Goal: Task Accomplishment & Management: Manage account settings

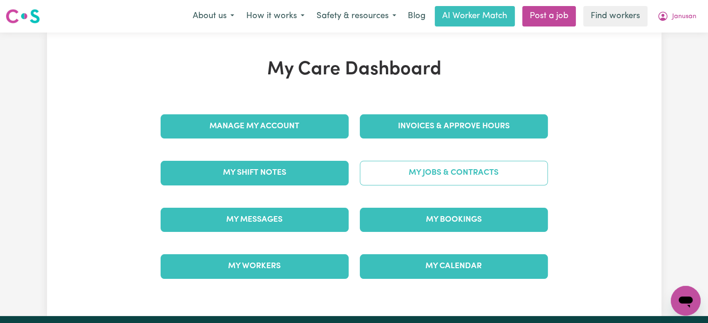
click at [473, 178] on link "My Jobs & Contracts" at bounding box center [454, 173] width 188 height 24
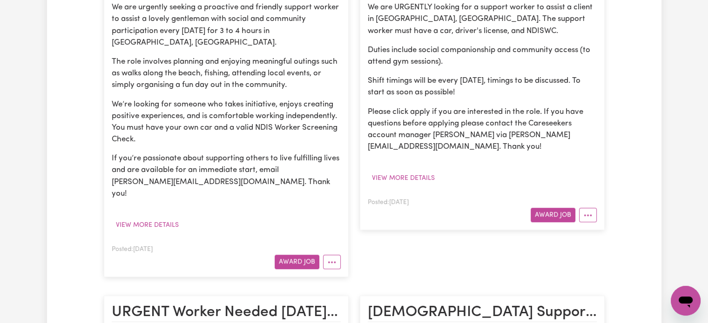
scroll to position [614, 0]
click at [592, 208] on button "More options" at bounding box center [588, 215] width 18 height 14
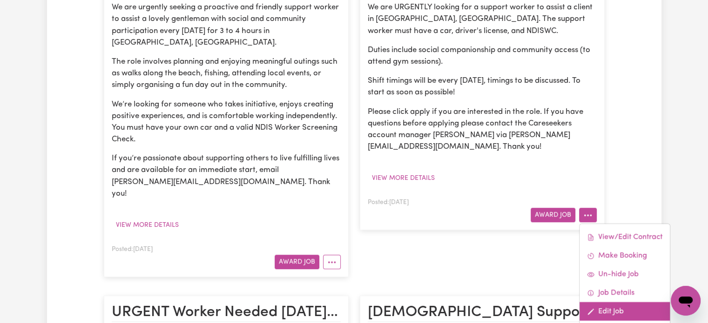
click at [608, 303] on link "Edit Job" at bounding box center [624, 312] width 90 height 19
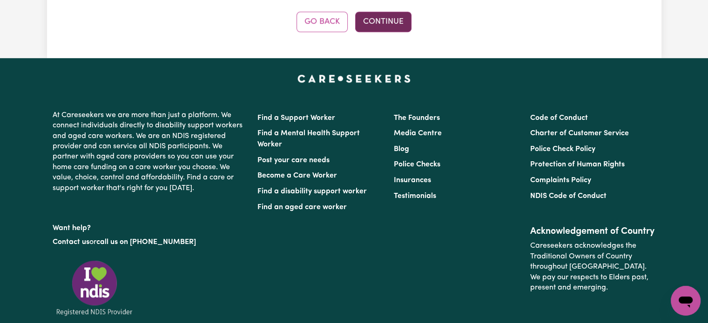
click at [398, 14] on button "Continue" at bounding box center [383, 22] width 56 height 20
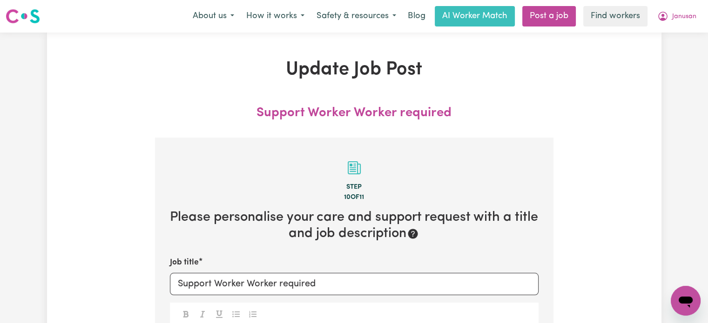
click at [676, 26] on button "Janusan" at bounding box center [676, 17] width 51 height 20
click at [674, 32] on link "My Dashboard" at bounding box center [665, 36] width 74 height 18
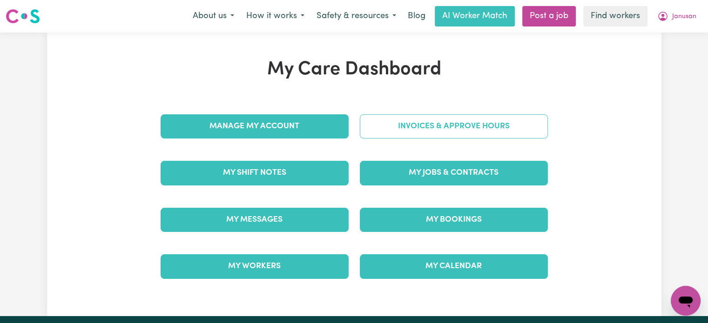
click at [456, 122] on link "Invoices & Approve Hours" at bounding box center [454, 126] width 188 height 24
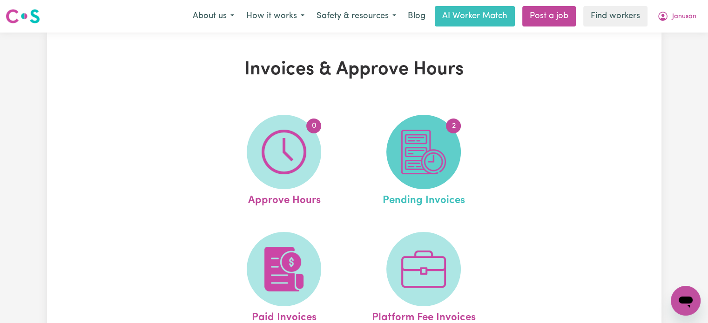
click at [437, 160] on img at bounding box center [423, 152] width 45 height 45
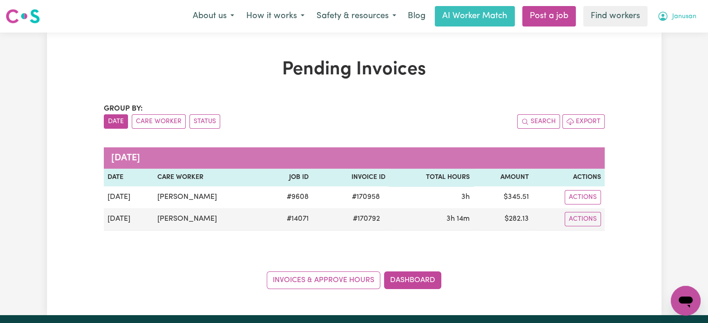
click at [681, 16] on span "Janusan" at bounding box center [684, 17] width 24 height 10
click at [675, 38] on link "My Dashboard" at bounding box center [665, 36] width 74 height 18
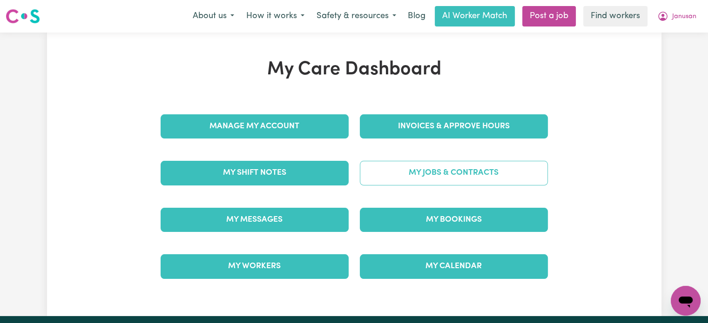
click at [476, 175] on link "My Jobs & Contracts" at bounding box center [454, 173] width 188 height 24
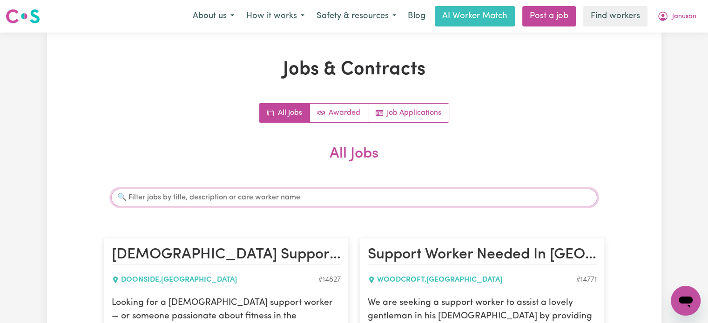
click at [366, 195] on input "Search jobs" at bounding box center [354, 198] width 486 height 18
click at [366, 195] on input "m" at bounding box center [354, 198] width 486 height 18
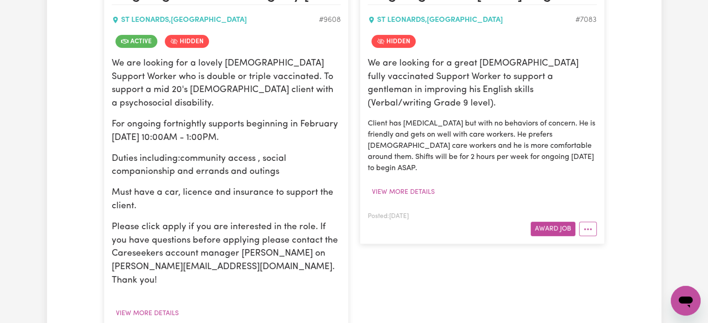
scroll to position [261, 0]
type input "[PERSON_NAME]"
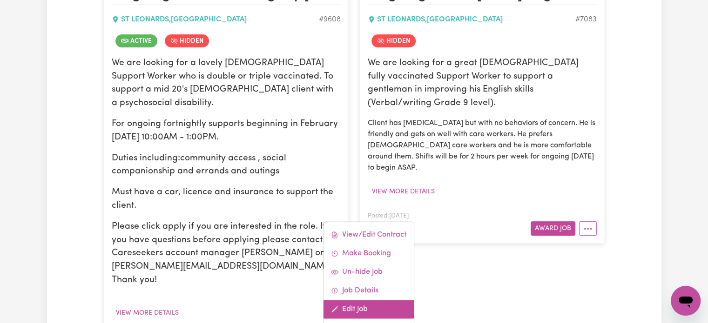
click at [344, 300] on link "Edit Job" at bounding box center [368, 309] width 90 height 19
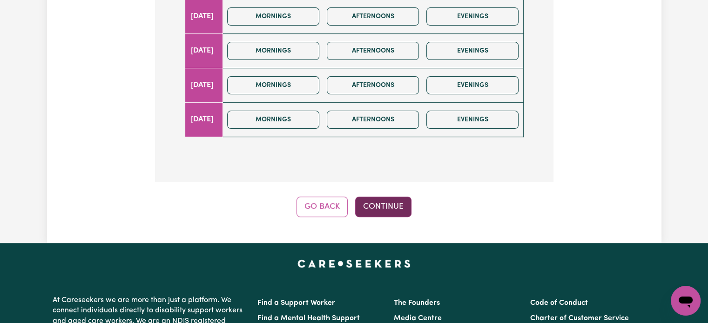
click at [370, 201] on button "Continue" at bounding box center [383, 207] width 56 height 20
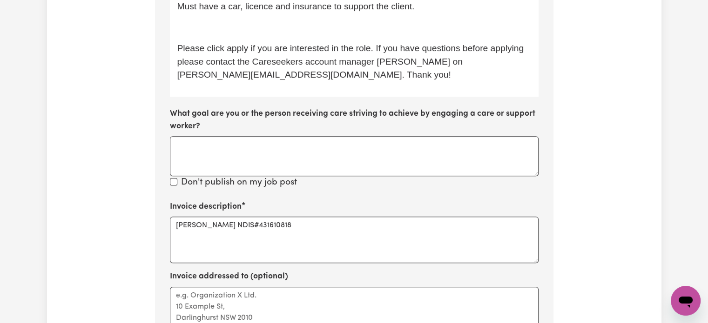
scroll to position [565, 0]
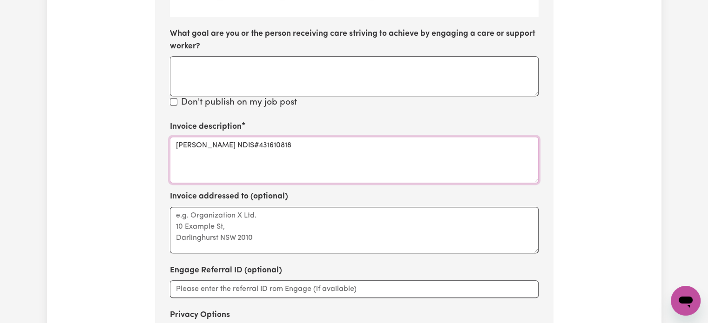
click at [296, 146] on textarea "[PERSON_NAME] NDIS#431610818" at bounding box center [354, 160] width 369 height 47
paste textarea "04_104_0125_6_1"
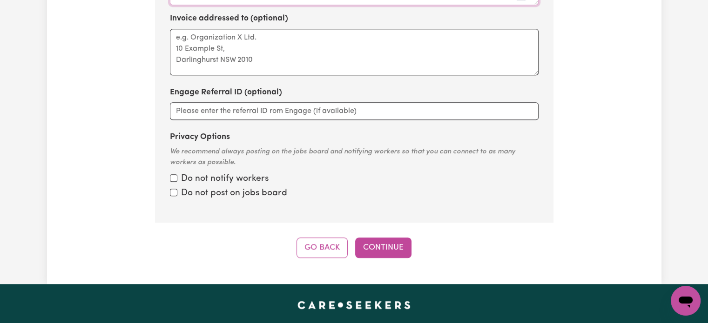
scroll to position [746, 0]
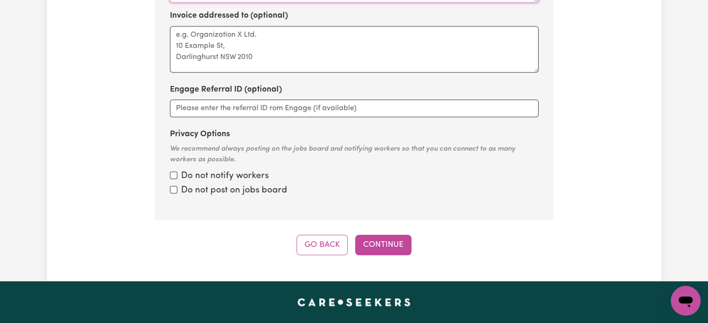
type textarea "[PERSON_NAME] NDIS#431610818 04_104_0125_6_1"
click at [247, 177] on label "Do not notify workers" at bounding box center [224, 176] width 87 height 13
click at [177, 177] on input "Privacy Options" at bounding box center [173, 175] width 7 height 7
click at [245, 191] on label "Do not post on jobs board" at bounding box center [234, 190] width 106 height 13
click at [177, 179] on input "Privacy Options" at bounding box center [173, 175] width 7 height 7
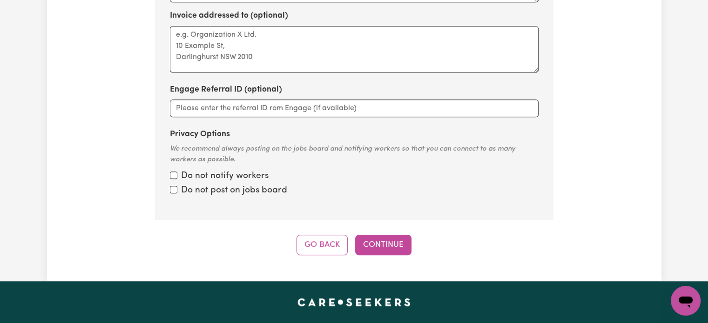
click at [243, 176] on label "Do not notify workers" at bounding box center [224, 176] width 87 height 13
click at [177, 176] on input "Privacy Options" at bounding box center [173, 175] width 7 height 7
click at [241, 190] on label "Do not post on jobs board" at bounding box center [234, 190] width 106 height 13
click at [177, 179] on input "Privacy Options" at bounding box center [173, 175] width 7 height 7
checkbox input "false"
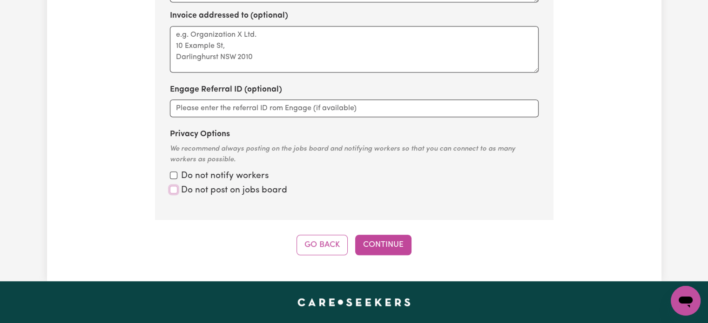
click at [173, 179] on input "Privacy Options" at bounding box center [173, 175] width 7 height 7
checkbox input "true"
click at [174, 172] on input "Privacy Options" at bounding box center [173, 175] width 7 height 7
checkbox input "true"
click at [371, 251] on button "Continue" at bounding box center [383, 245] width 56 height 20
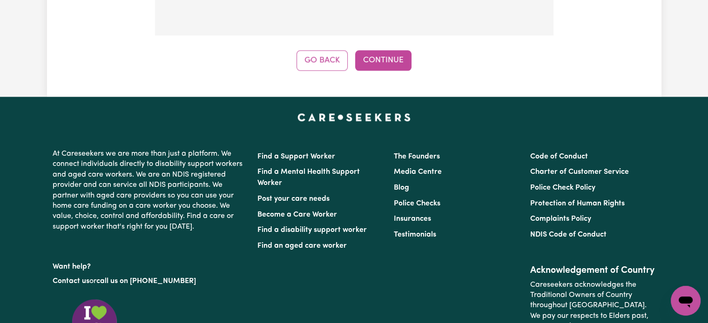
scroll to position [1310, 0]
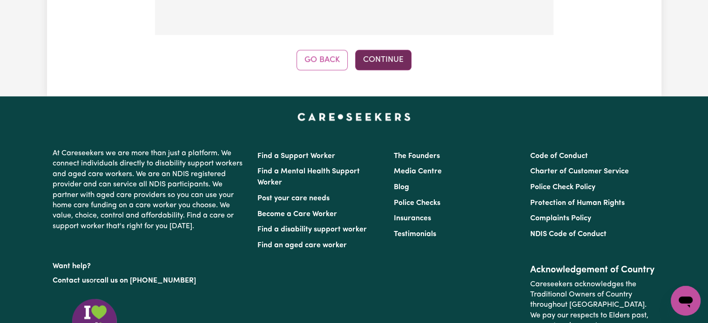
click at [380, 50] on button "Continue" at bounding box center [383, 60] width 56 height 20
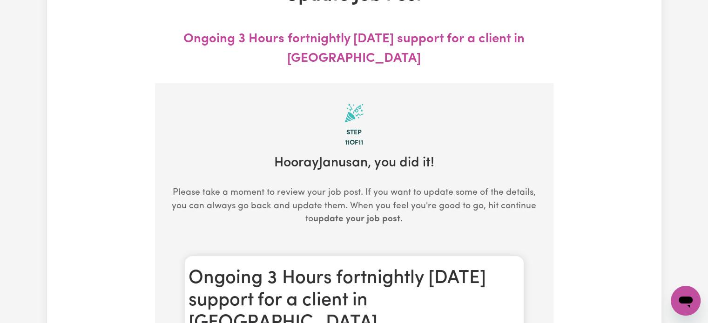
scroll to position [0, 0]
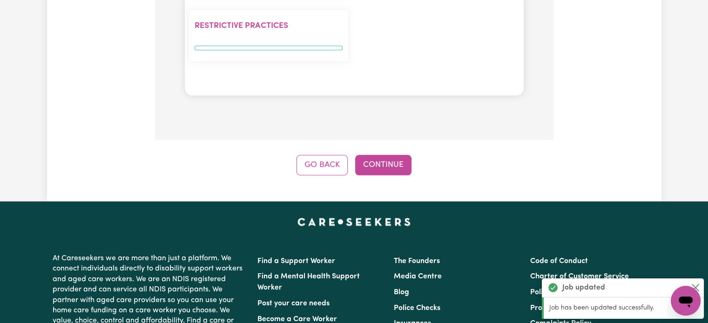
click at [314, 160] on button "Go Back" at bounding box center [321, 165] width 51 height 20
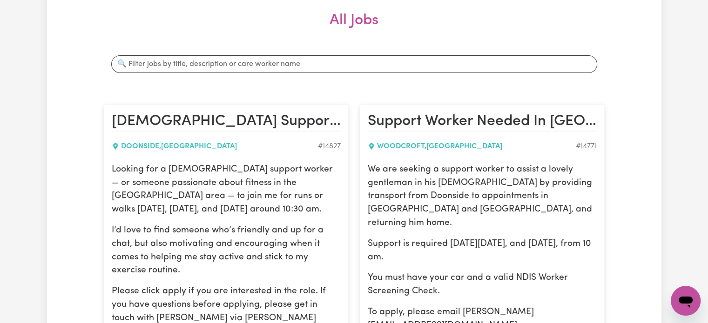
scroll to position [133, 0]
click at [313, 64] on input "Search jobs" at bounding box center [354, 65] width 486 height 18
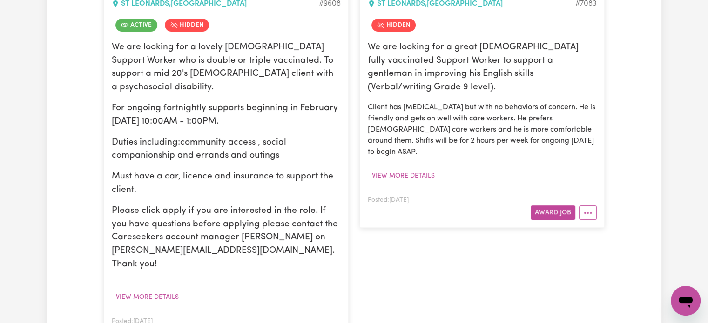
scroll to position [339, 0]
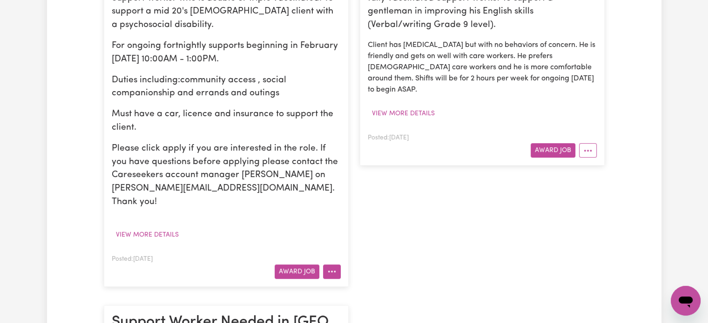
type input "[PERSON_NAME]"
click at [329, 265] on button "More options" at bounding box center [332, 272] width 18 height 14
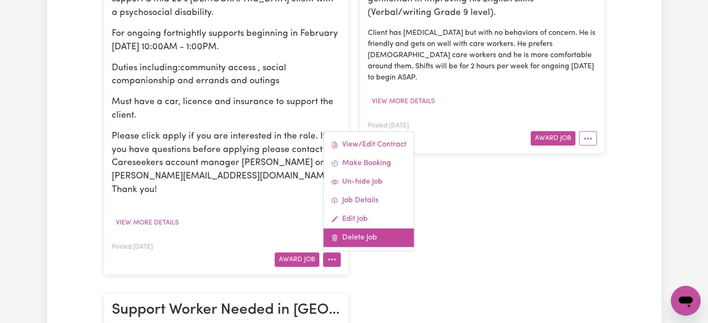
scroll to position [356, 0]
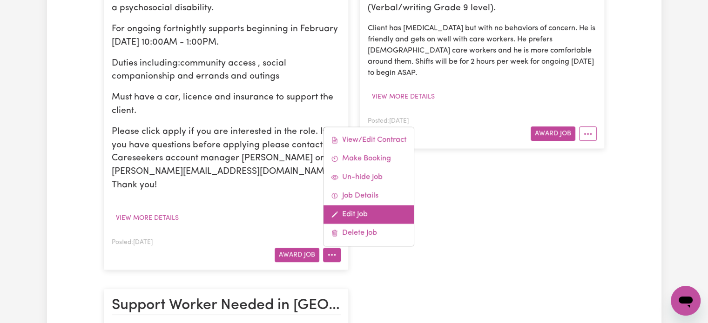
click at [344, 205] on link "Edit Job" at bounding box center [368, 214] width 90 height 19
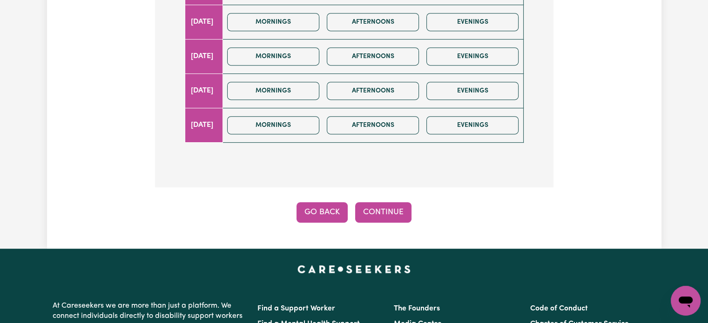
click at [329, 205] on button "Go Back" at bounding box center [321, 212] width 51 height 20
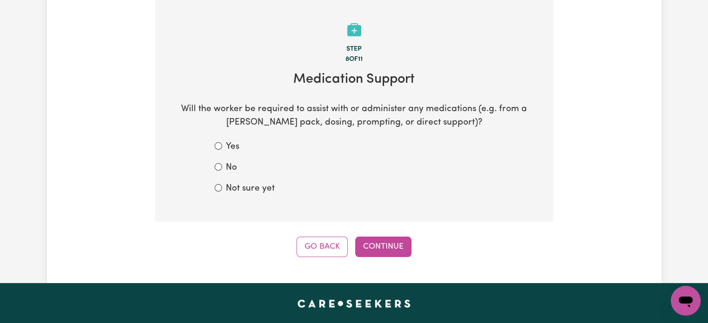
scroll to position [157, 0]
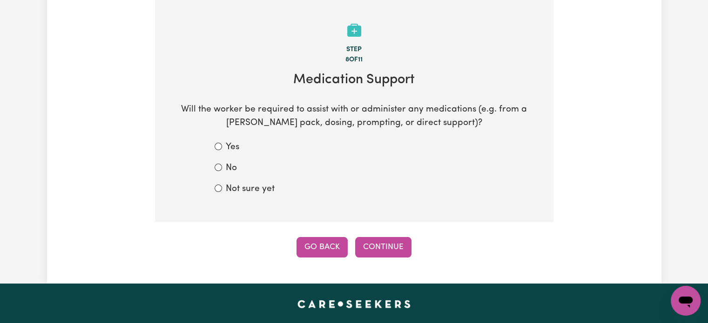
click at [318, 241] on button "Go Back" at bounding box center [321, 247] width 51 height 20
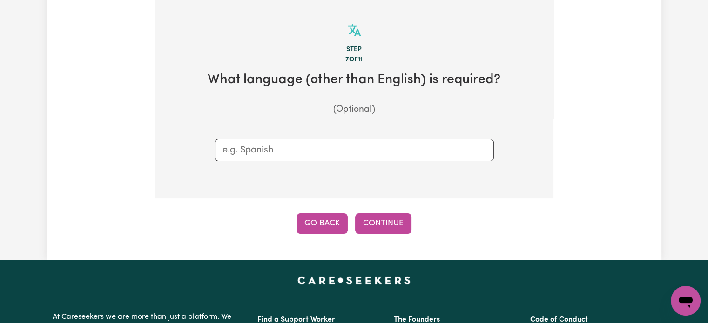
click at [320, 226] on button "Go Back" at bounding box center [321, 224] width 51 height 20
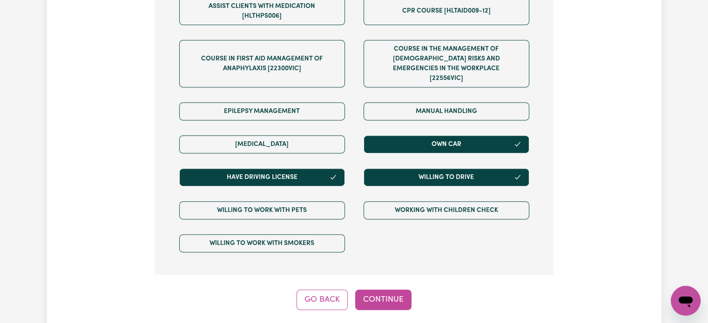
scroll to position [530, 0]
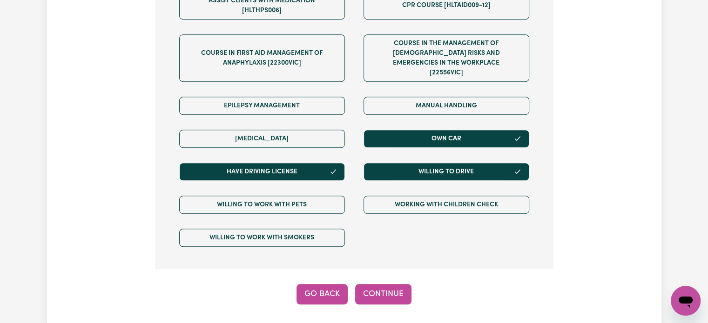
click at [323, 284] on button "Go Back" at bounding box center [321, 294] width 51 height 20
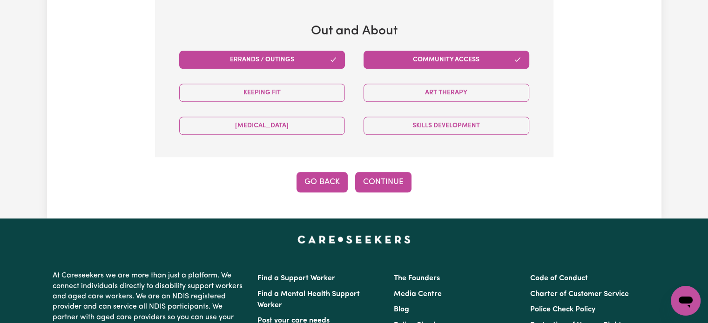
click at [330, 184] on button "Go Back" at bounding box center [321, 182] width 51 height 20
select select "NDIS_FUNDING_SELF_MANAGED"
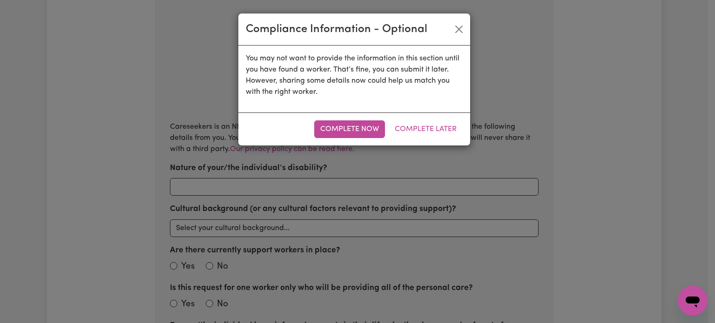
scroll to position [157, 0]
click at [403, 127] on button "Complete Later" at bounding box center [426, 130] width 74 height 18
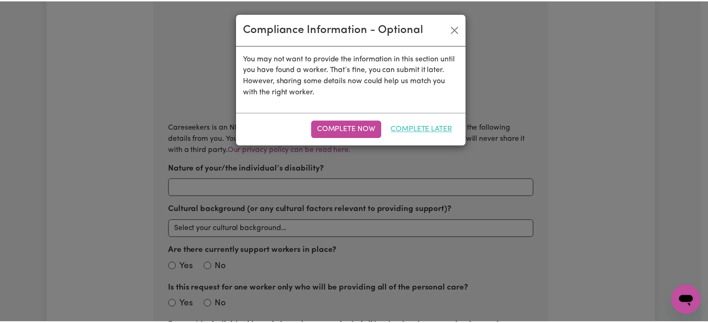
scroll to position [157, 0]
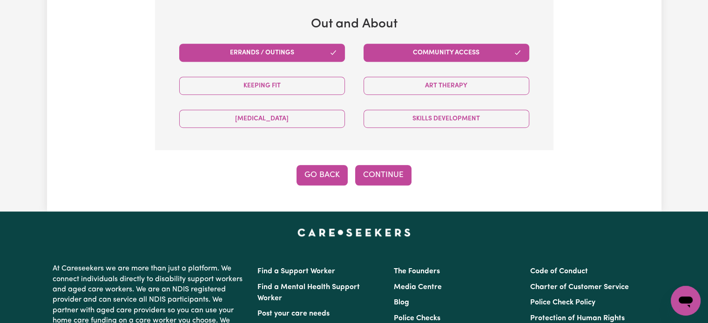
click at [326, 177] on button "Go Back" at bounding box center [321, 175] width 51 height 20
select select "NDIS_FUNDING_SELF_MANAGED"
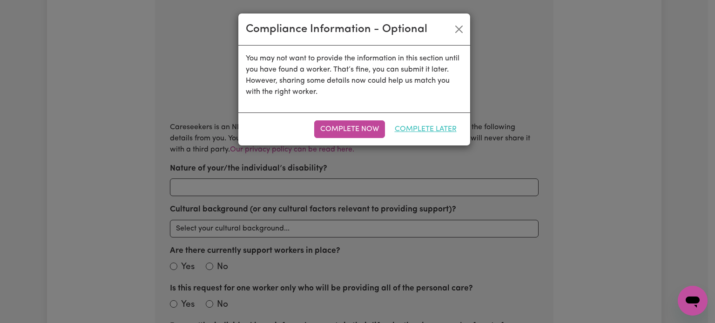
click at [402, 128] on button "Complete Later" at bounding box center [426, 130] width 74 height 18
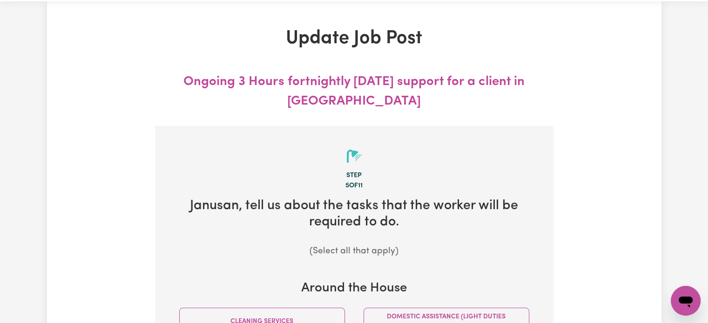
scroll to position [32, 0]
click at [356, 177] on div "Step" at bounding box center [354, 175] width 369 height 10
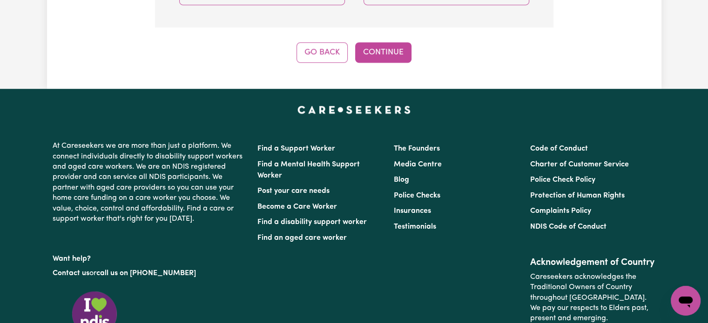
scroll to position [791, 0]
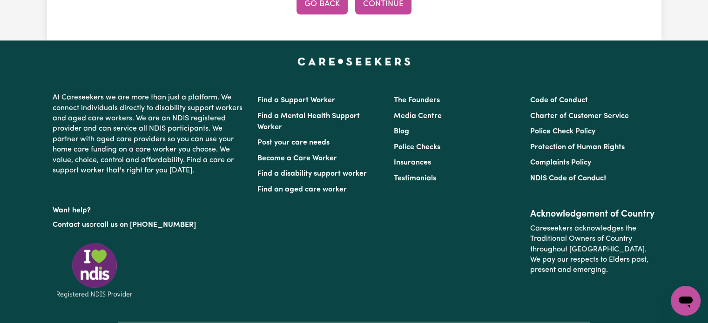
click at [323, 5] on button "Go Back" at bounding box center [321, 4] width 51 height 20
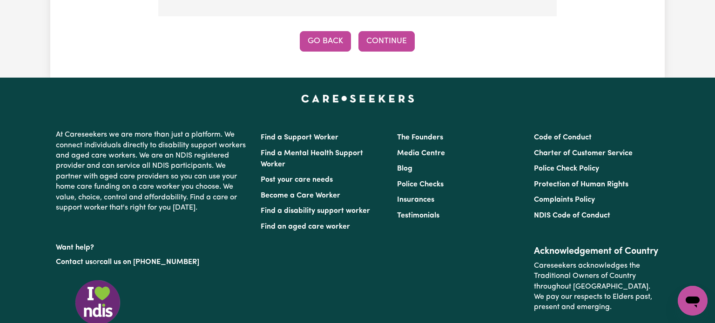
select select "NDIS_FUNDING_SELF_MANAGED"
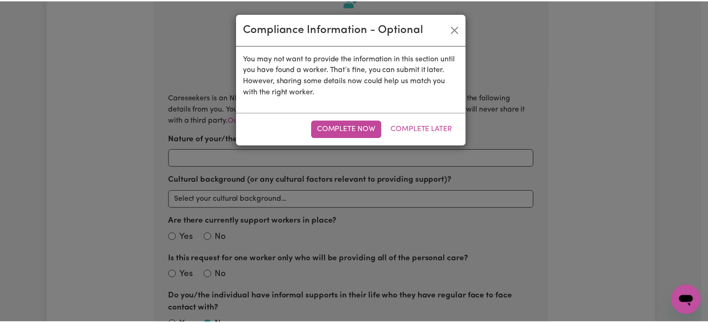
scroll to position [157, 0]
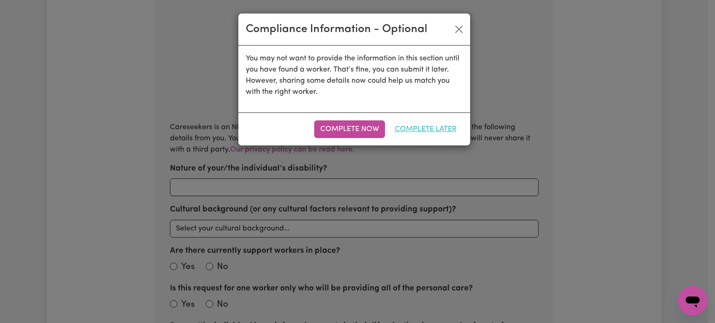
click at [411, 132] on button "Complete Later" at bounding box center [426, 130] width 74 height 18
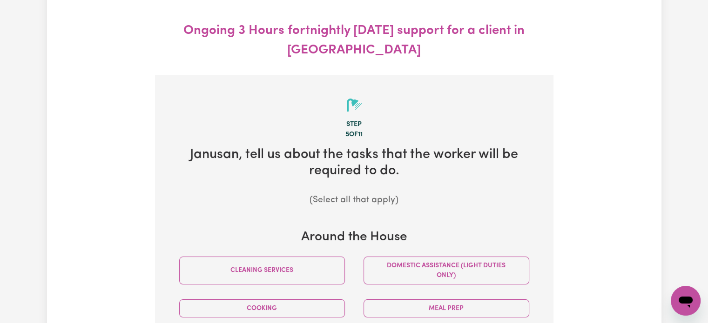
scroll to position [0, 0]
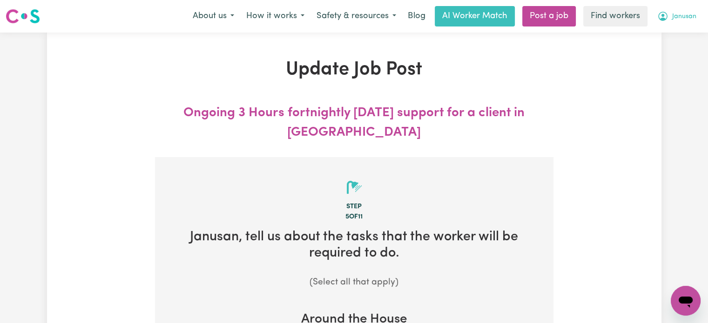
click at [683, 18] on span "Janusan" at bounding box center [684, 17] width 24 height 10
click at [673, 40] on link "My Dashboard" at bounding box center [665, 36] width 74 height 18
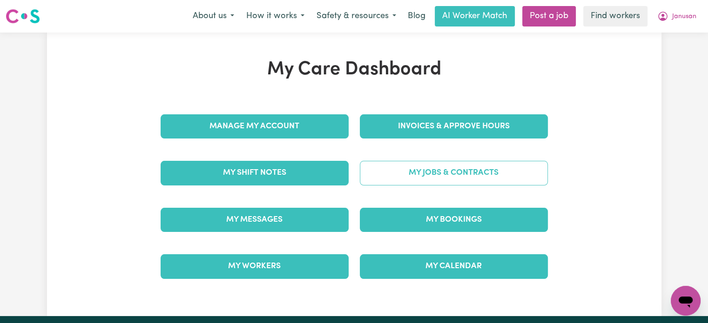
click at [439, 176] on link "My Jobs & Contracts" at bounding box center [454, 173] width 188 height 24
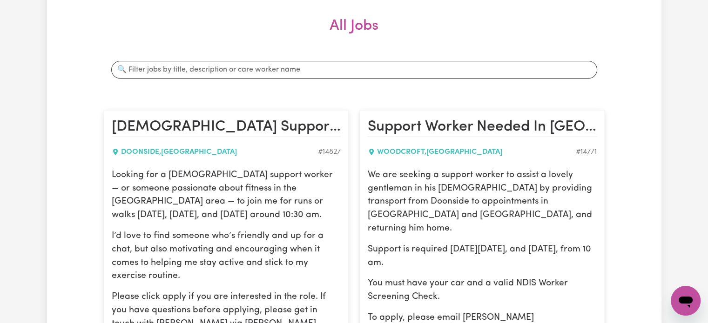
scroll to position [123, 0]
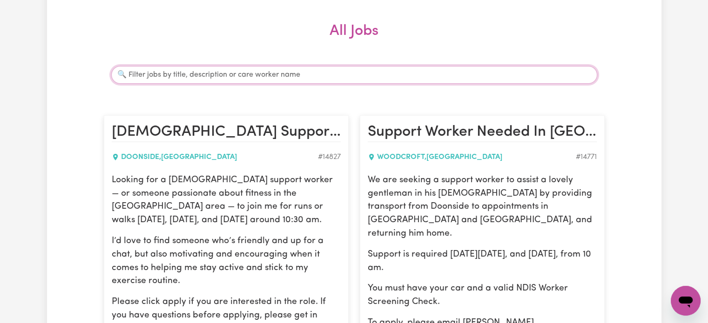
click at [359, 74] on input "Search jobs" at bounding box center [354, 75] width 486 height 18
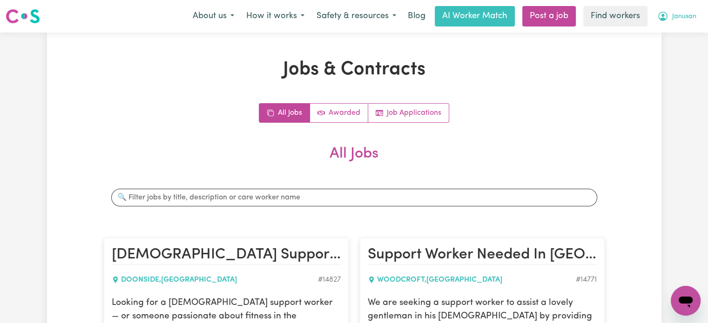
click at [686, 20] on span "Janusan" at bounding box center [684, 17] width 24 height 10
click at [677, 35] on link "My Dashboard" at bounding box center [665, 36] width 74 height 18
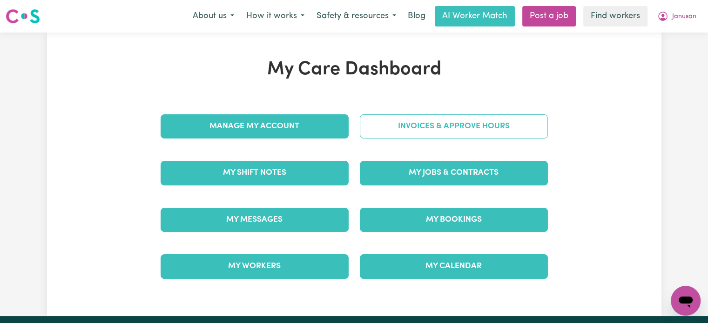
click at [487, 132] on link "Invoices & Approve Hours" at bounding box center [454, 126] width 188 height 24
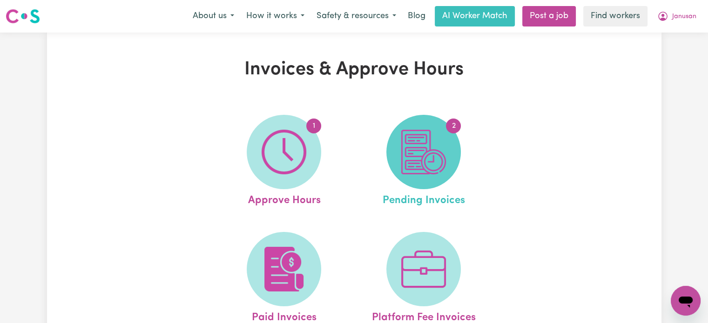
click at [443, 171] on img at bounding box center [423, 152] width 45 height 45
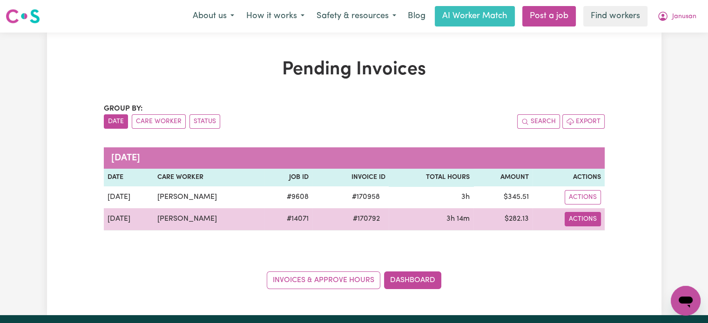
click at [577, 205] on button "Actions" at bounding box center [583, 197] width 36 height 14
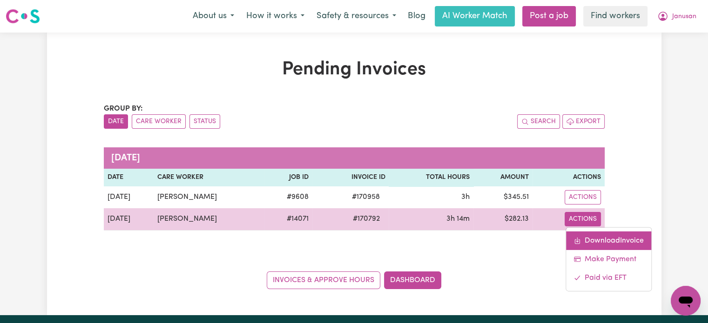
click at [577, 240] on icon "Download invoice #170792" at bounding box center [576, 240] width 7 height 7
